Goal: Check status: Check status

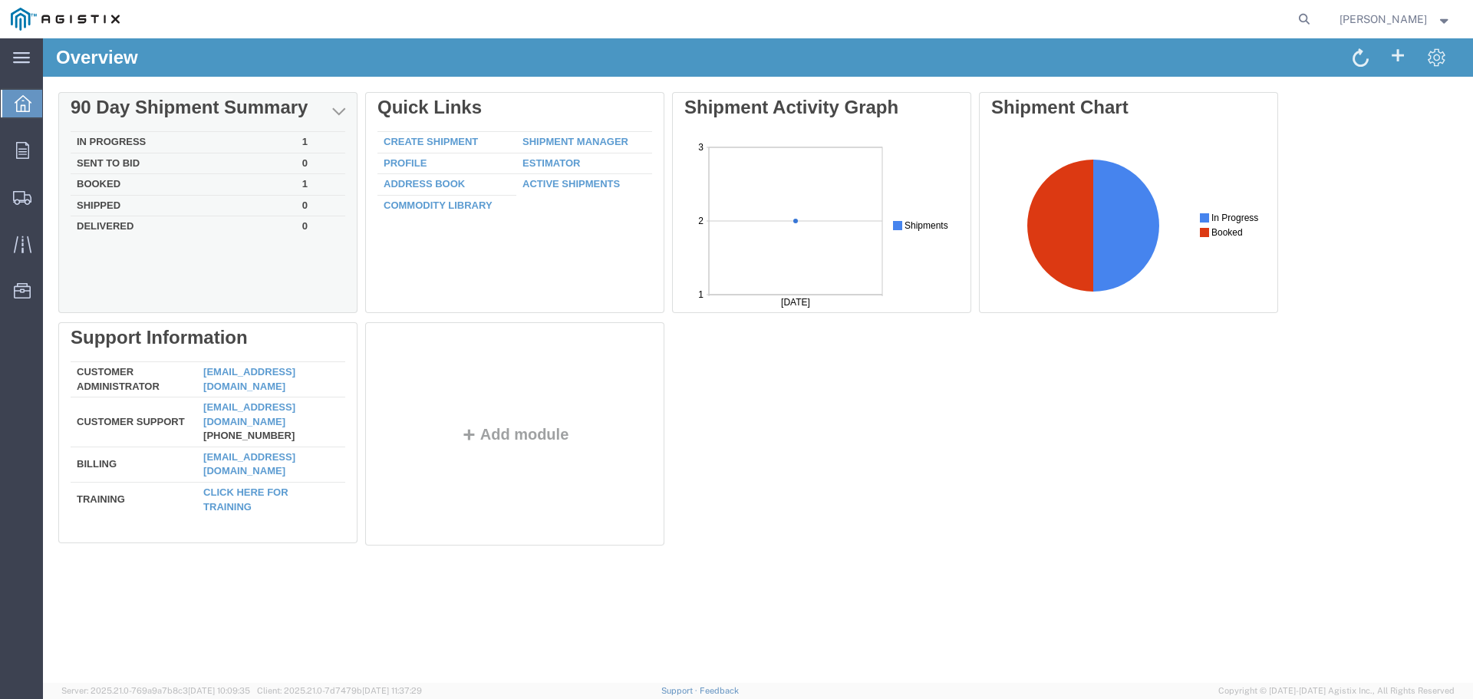
click at [130, 140] on td "In Progress" at bounding box center [184, 142] width 226 height 21
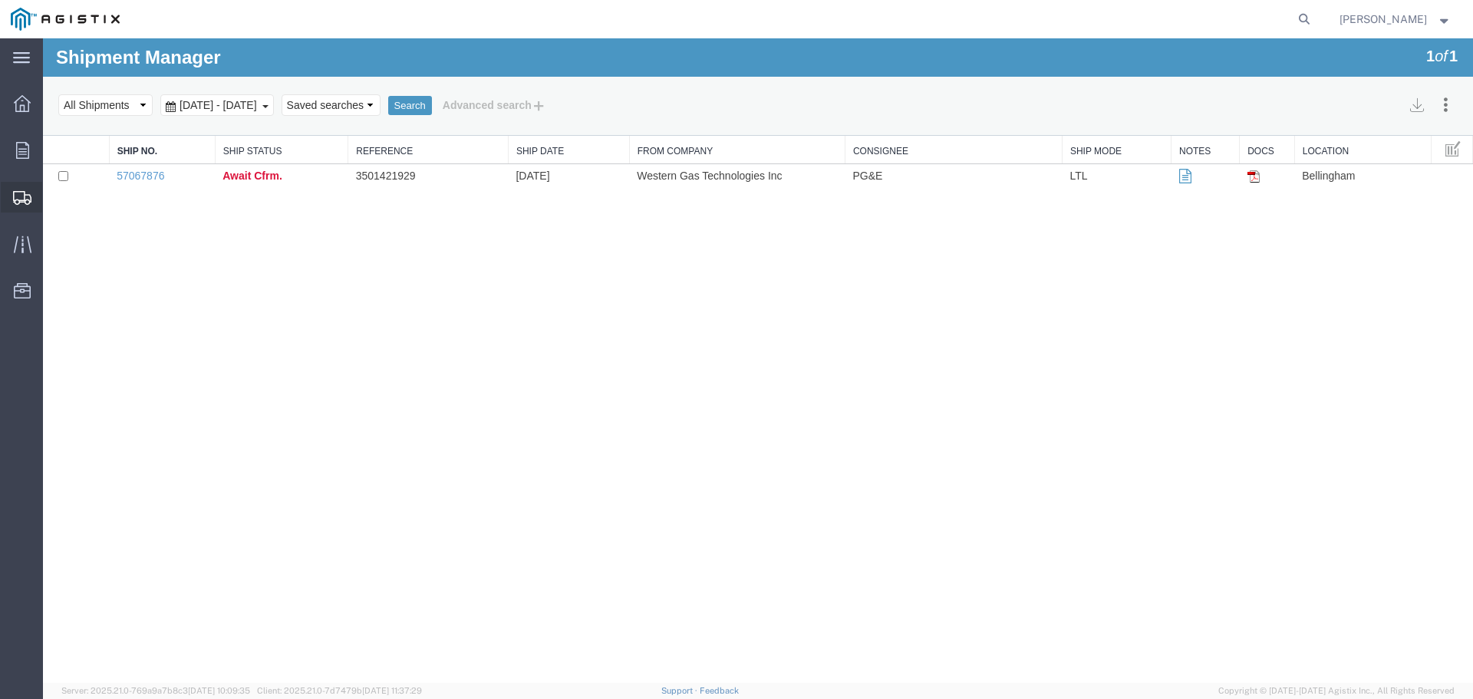
click at [53, 197] on span "Shipments" at bounding box center [47, 197] width 11 height 31
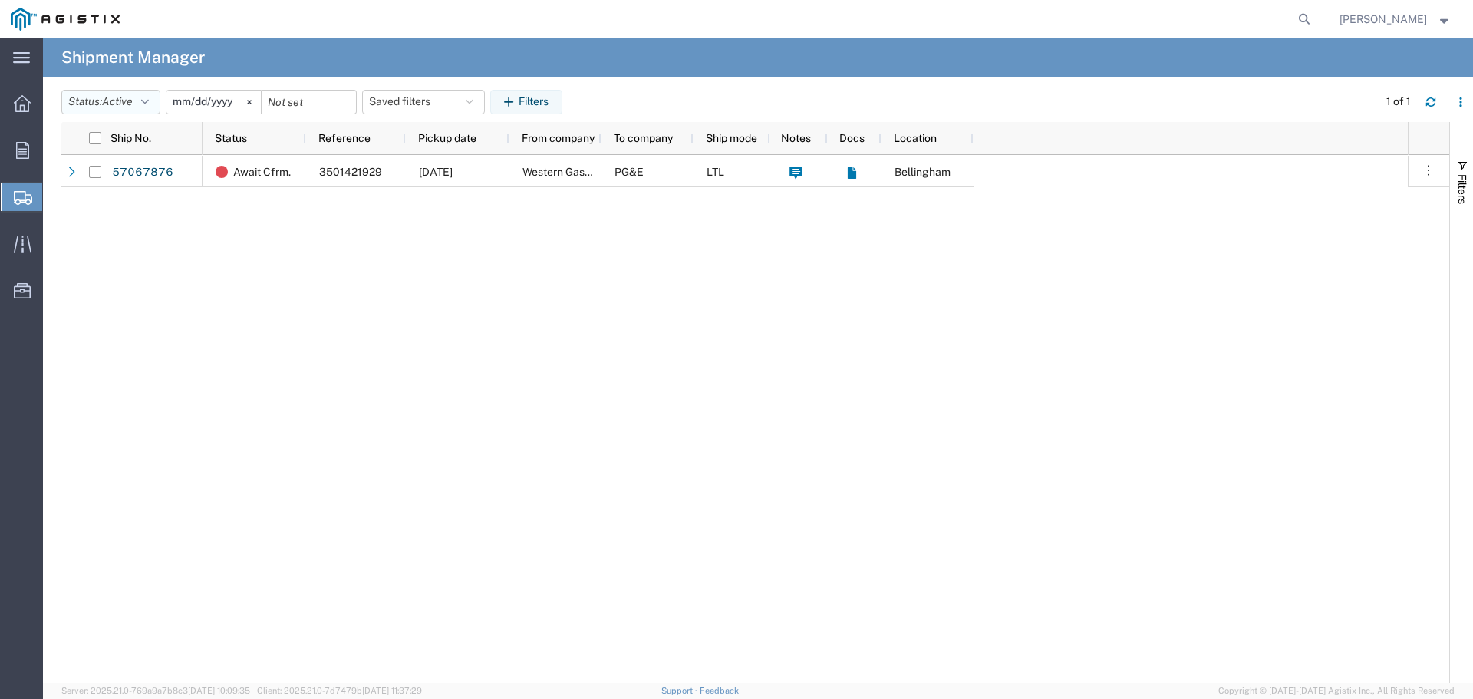
click at [157, 104] on button "Status: Active" at bounding box center [110, 102] width 99 height 25
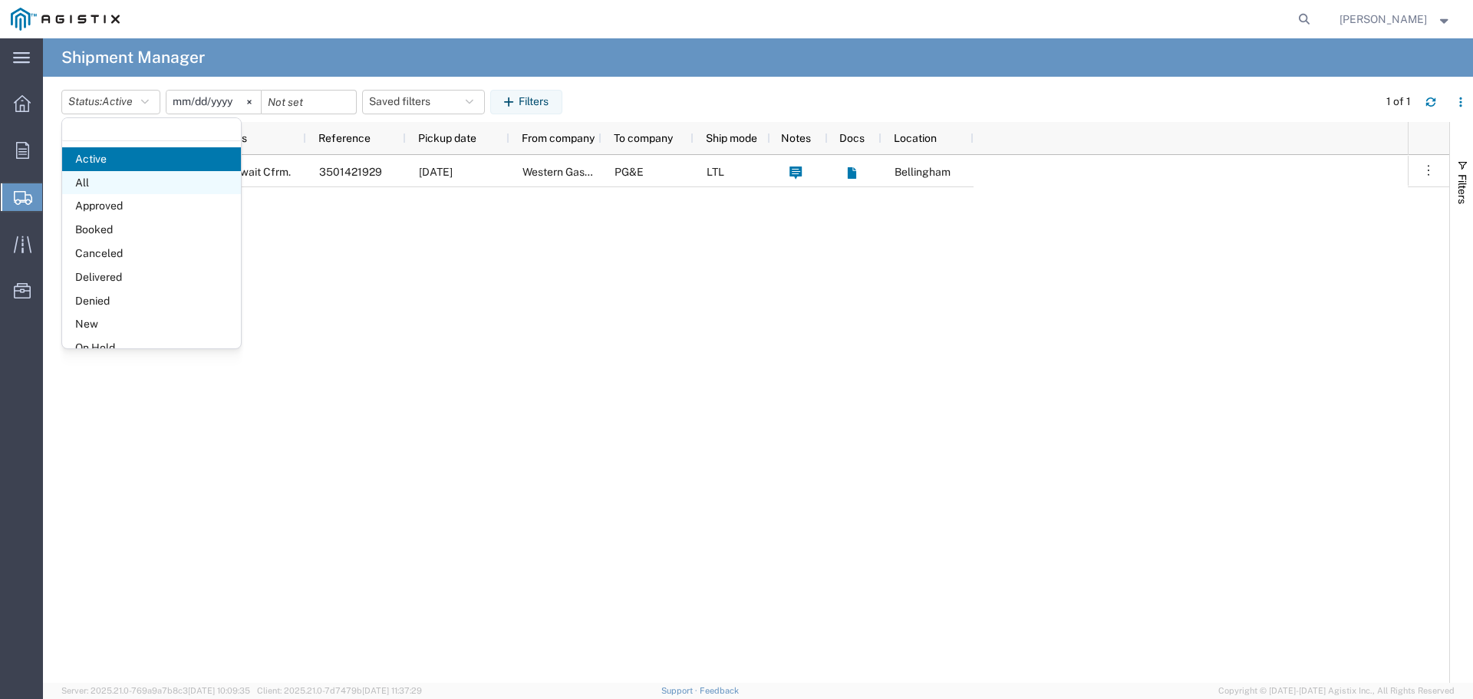
click at [97, 186] on span "All" at bounding box center [151, 183] width 179 height 24
